Goal: Find specific page/section: Find specific page/section

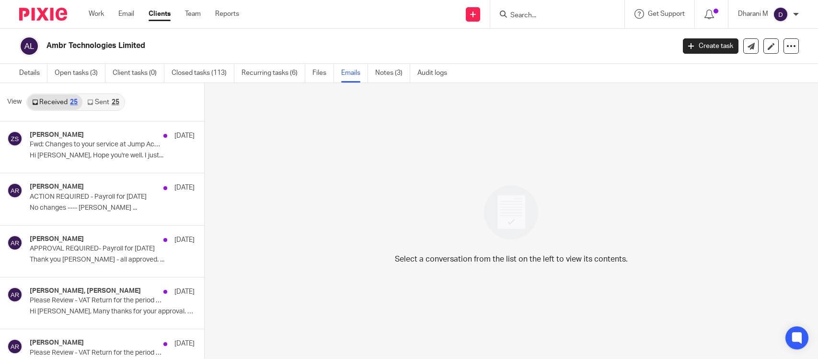
click at [530, 15] on input "Search" at bounding box center [553, 16] width 86 height 9
click at [531, 13] on input "Search" at bounding box center [553, 16] width 86 height 9
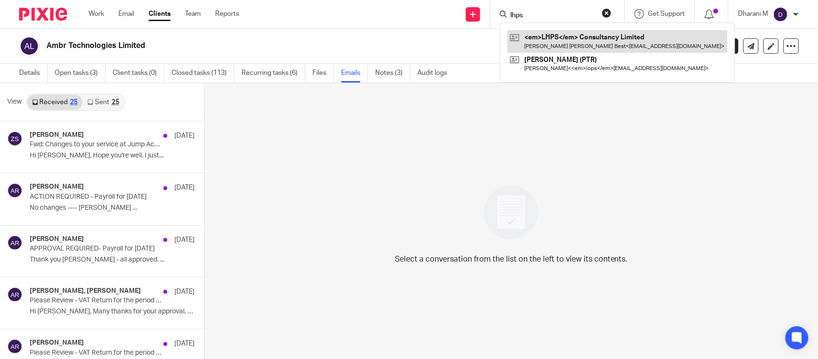
type input "lhps"
click at [563, 42] on link at bounding box center [618, 41] width 220 height 22
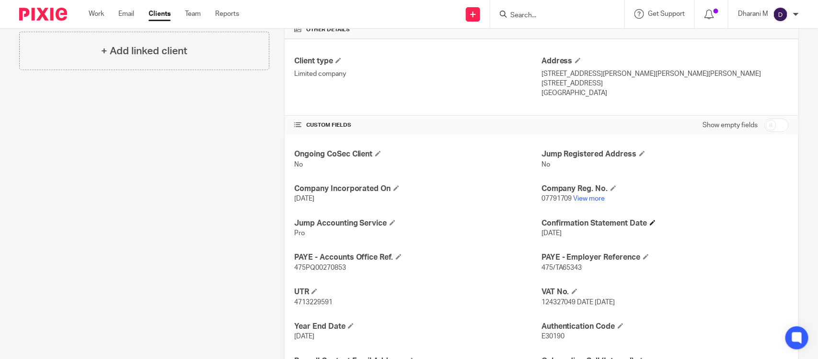
scroll to position [240, 0]
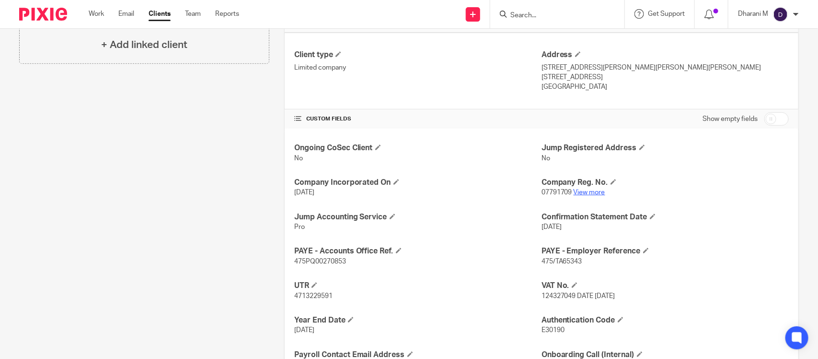
click at [591, 192] on link "View more" at bounding box center [590, 192] width 32 height 7
